Goal: Transaction & Acquisition: Purchase product/service

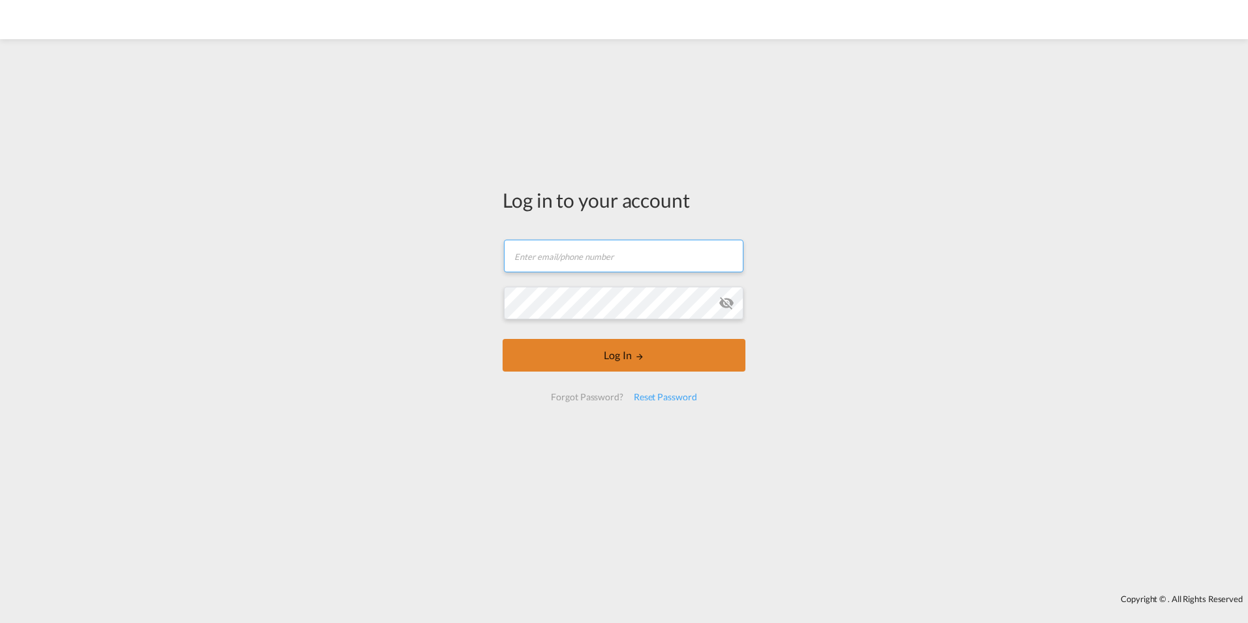
type input "[EMAIL_ADDRESS][DOMAIN_NAME]"
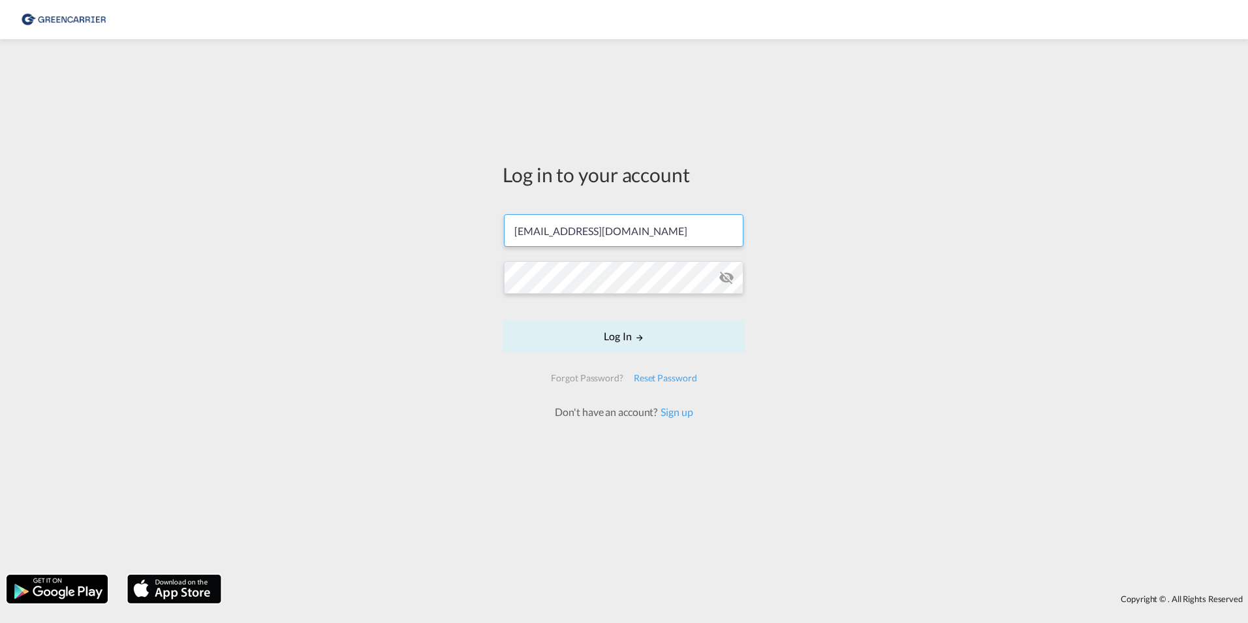
click at [618, 356] on form "[EMAIL_ADDRESS][DOMAIN_NAME] Password field is required Log In Forgot Password?…" at bounding box center [624, 310] width 243 height 218
click at [639, 328] on button "Log In" at bounding box center [624, 336] width 243 height 33
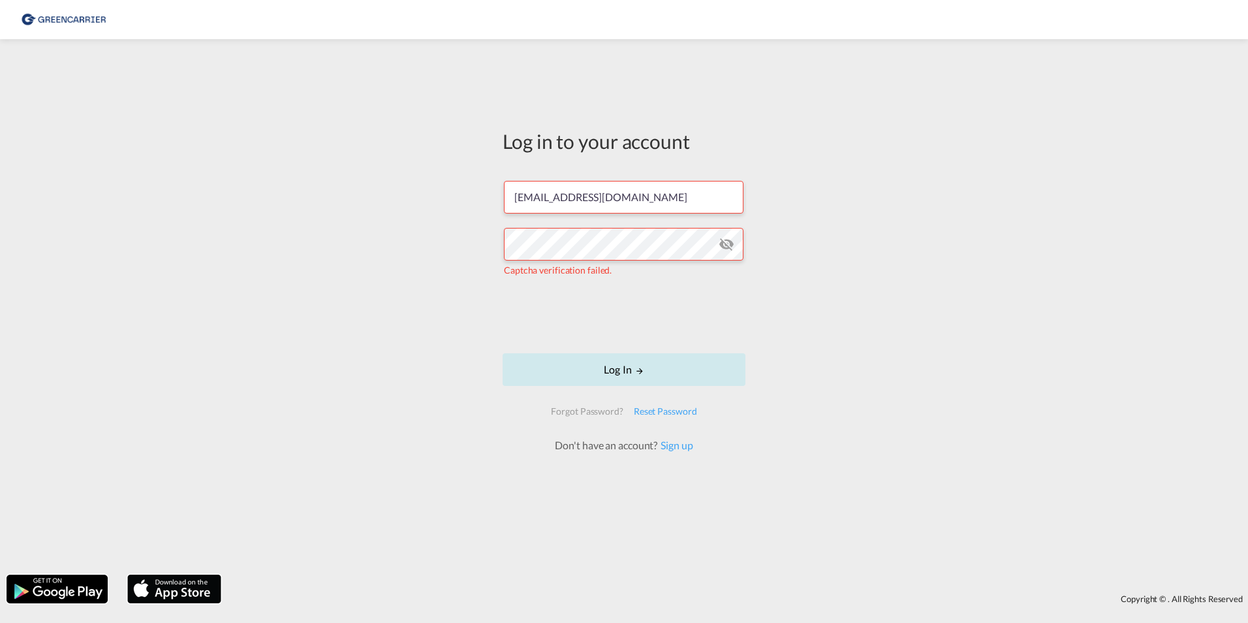
drag, startPoint x: 592, startPoint y: 365, endPoint x: 609, endPoint y: 368, distance: 17.8
click at [593, 366] on button "Log In" at bounding box center [624, 369] width 243 height 33
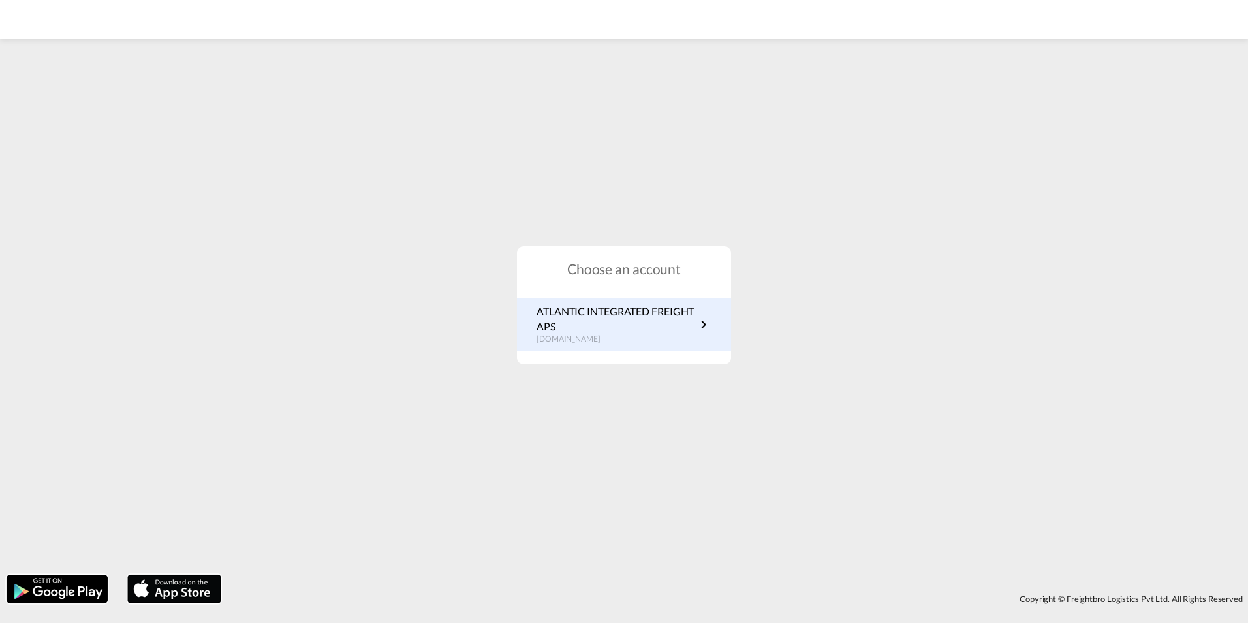
click at [595, 311] on p "ATLANTIC INTEGRATED FREIGHT APS" at bounding box center [616, 318] width 159 height 29
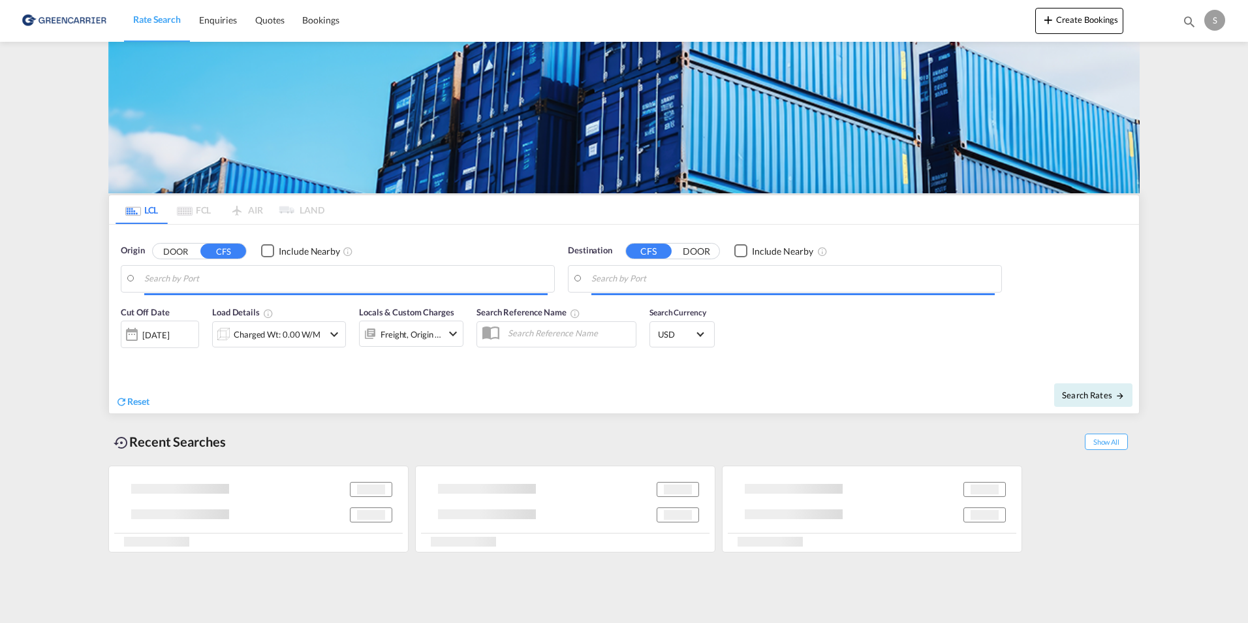
type input "[GEOGRAPHIC_DATA], [GEOGRAPHIC_DATA]"
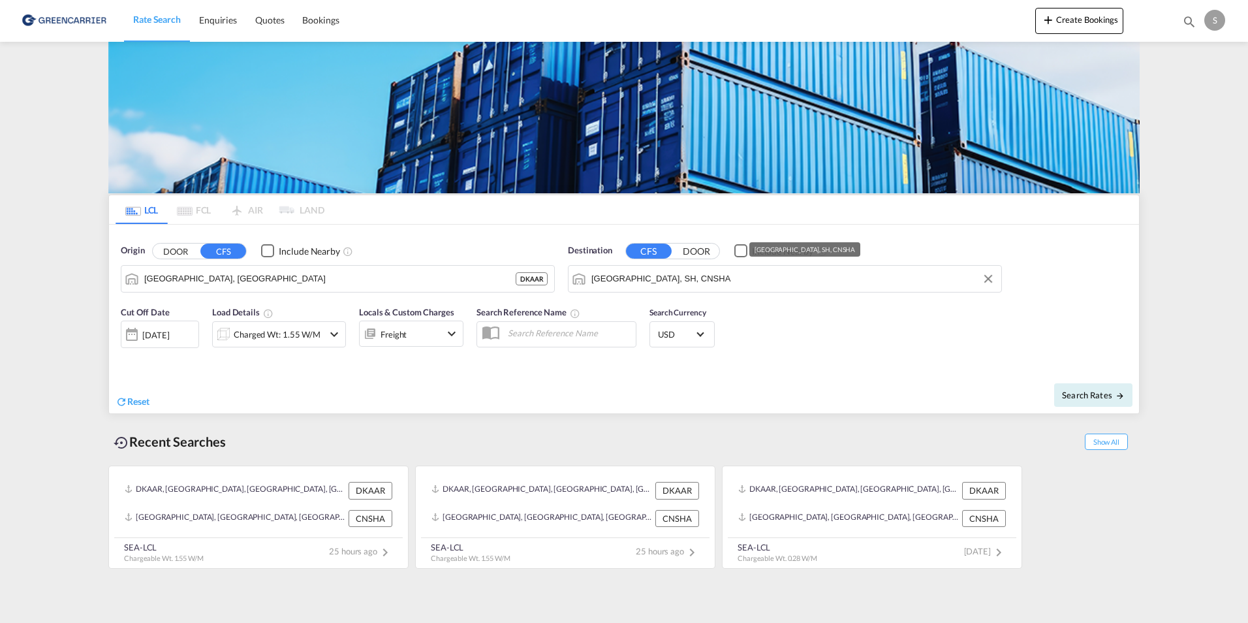
click at [558, 283] on div "Origin DOOR CFS Include Nearby [GEOGRAPHIC_DATA], DKAAR DKAAR Destination CFS D…" at bounding box center [624, 262] width 1030 height 74
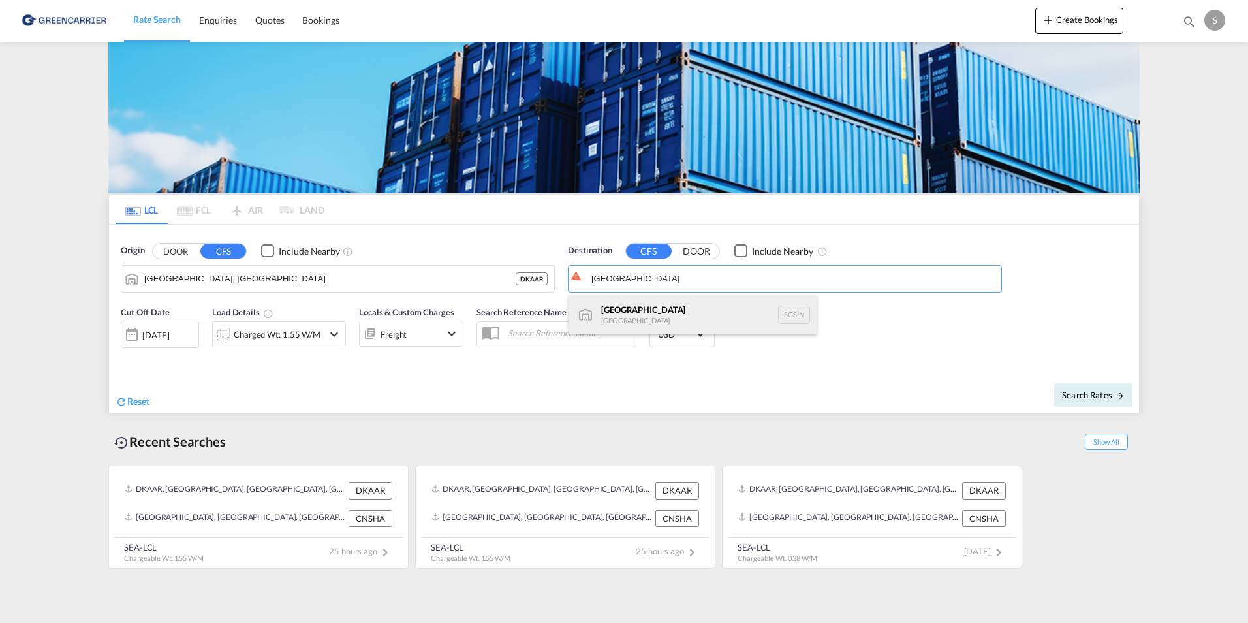
click at [644, 315] on div "Singapore [GEOGRAPHIC_DATA] [GEOGRAPHIC_DATA]" at bounding box center [693, 314] width 248 height 39
type input "[GEOGRAPHIC_DATA], SGSIN"
click at [1079, 390] on span "Search Rates" at bounding box center [1093, 395] width 63 height 10
type input "DKAAR to SGSIN / [DATE]"
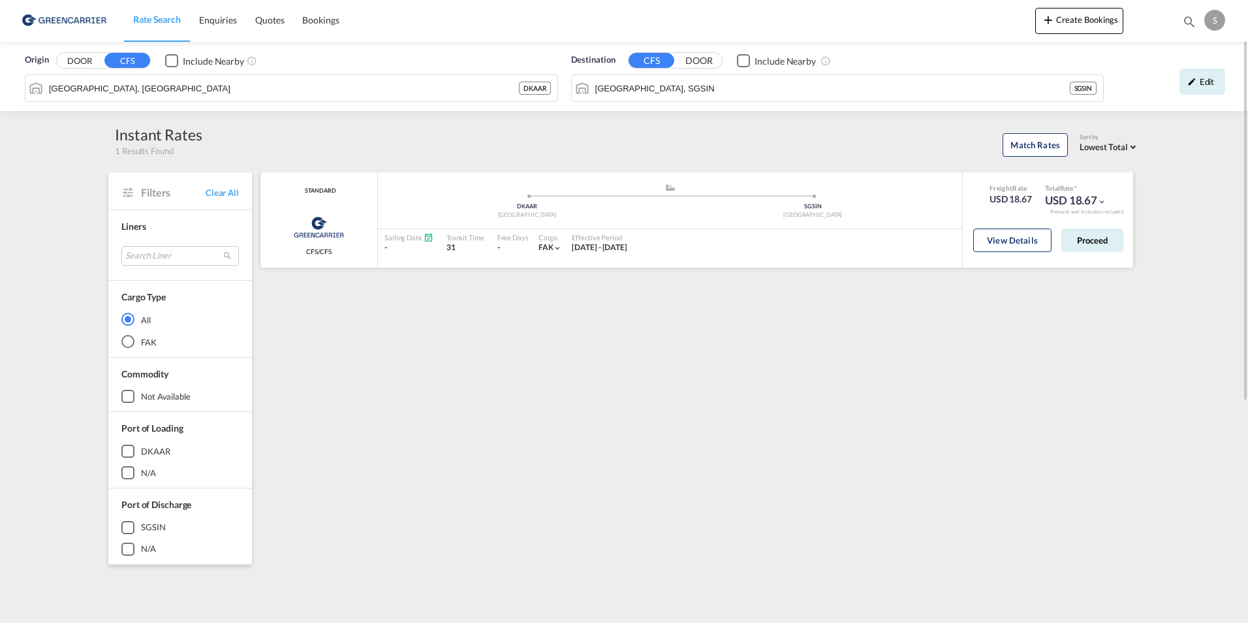
click at [1103, 201] on md-icon "icon-chevron-down" at bounding box center [1101, 201] width 9 height 9
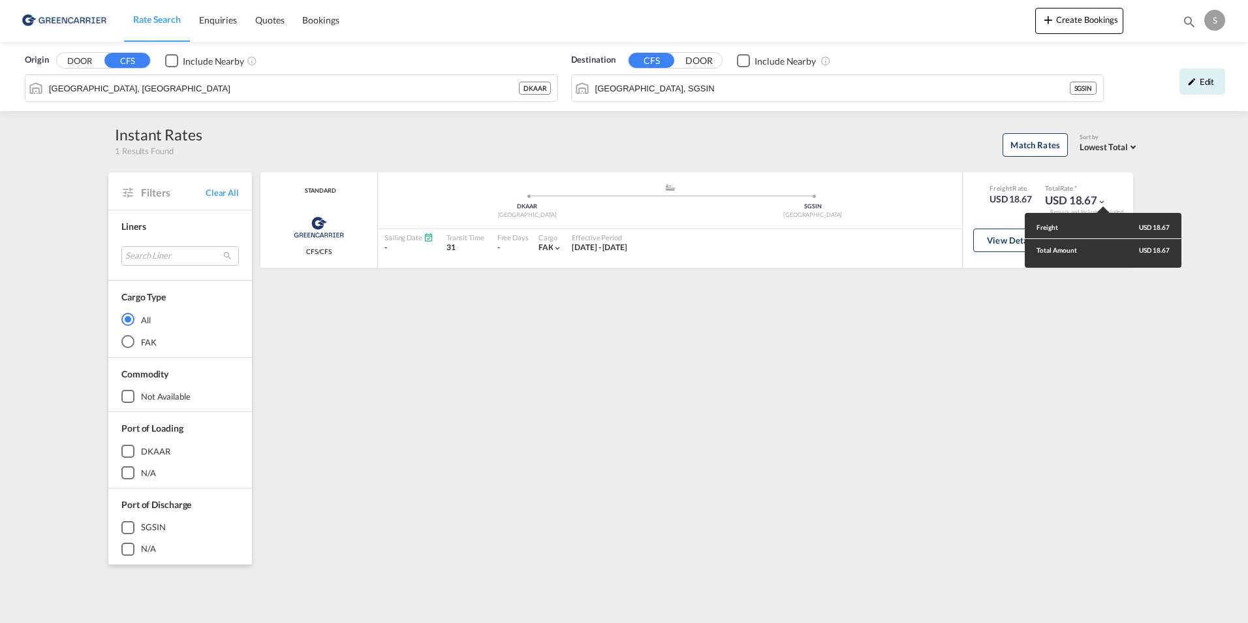
click at [987, 339] on div "Freight USD 18.67 Total Amount USD 18.67" at bounding box center [624, 311] width 1248 height 623
